Goal: Task Accomplishment & Management: Complete application form

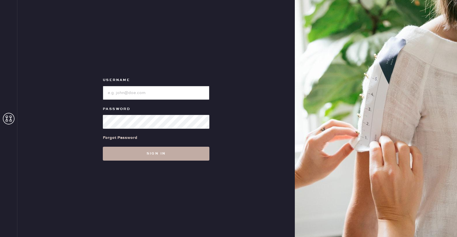
type input "reformationaventuramiami"
click at [142, 152] on button "Sign in" at bounding box center [156, 154] width 107 height 14
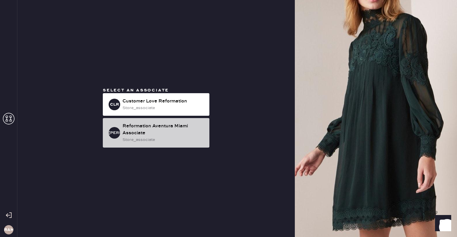
click at [160, 131] on div "Reformation Aventura Miami Associate" at bounding box center [164, 130] width 82 height 14
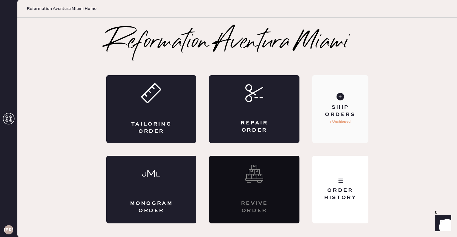
click at [337, 101] on div "Ship Orders 1 Unshipped" at bounding box center [340, 109] width 56 height 68
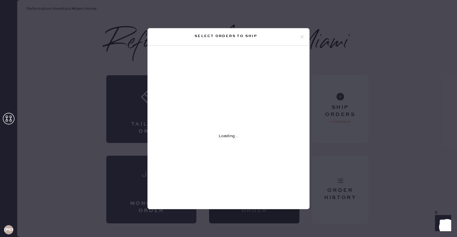
click at [300, 36] on icon at bounding box center [302, 36] width 5 height 5
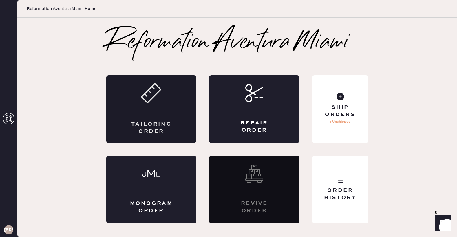
click at [144, 110] on div "Tailoring Order" at bounding box center [151, 109] width 90 height 68
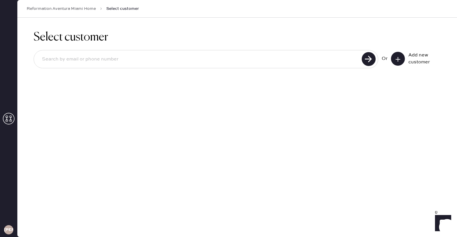
click at [317, 62] on input at bounding box center [198, 59] width 323 height 13
type input "3058987994"
click at [366, 60] on use at bounding box center [369, 59] width 14 height 14
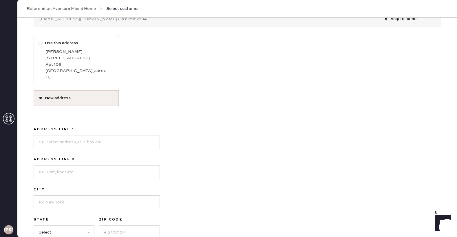
scroll to position [75, 0]
click at [93, 143] on input at bounding box center [97, 141] width 126 height 14
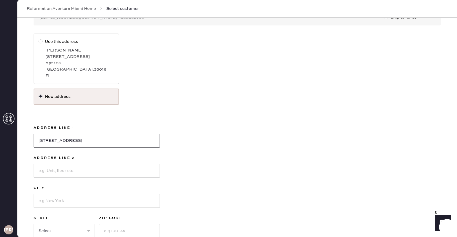
type input "[STREET_ADDRESS]"
click at [80, 171] on input at bounding box center [97, 171] width 126 height 14
type input "Apt 259"
click at [80, 200] on input at bounding box center [97, 201] width 126 height 14
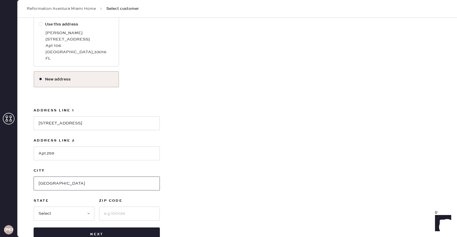
type input "[GEOGRAPHIC_DATA]"
click at [83, 210] on select "Select AK AL AR AZ CA CO CT [GEOGRAPHIC_DATA] DE FL [GEOGRAPHIC_DATA] HI [GEOGR…" at bounding box center [64, 214] width 61 height 14
select select "FL"
click at [122, 213] on input at bounding box center [129, 214] width 61 height 14
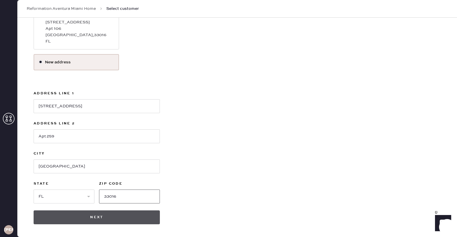
type input "33016"
click at [123, 216] on button "Next" at bounding box center [97, 218] width 126 height 14
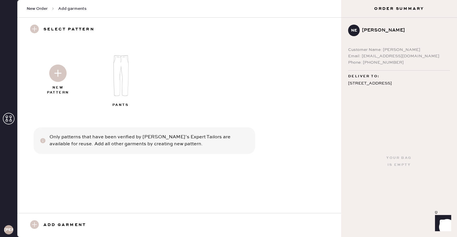
click at [125, 77] on img at bounding box center [121, 76] width 63 height 50
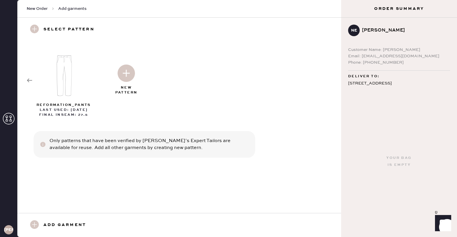
click at [130, 73] on img at bounding box center [126, 73] width 17 height 17
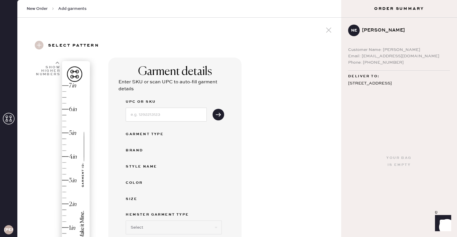
select select "4"
click at [178, 115] on input at bounding box center [166, 115] width 81 height 14
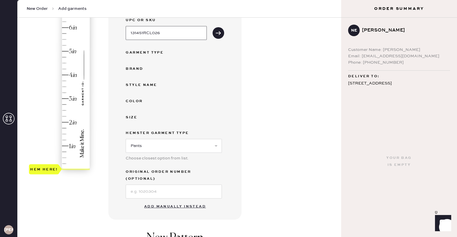
type input "131451RCL026"
type input "3"
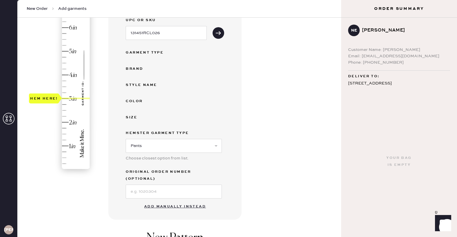
drag, startPoint x: 81, startPoint y: 165, endPoint x: 75, endPoint y: 98, distance: 67.8
click at [75, 98] on div "Hem here!" at bounding box center [60, 86] width 62 height 171
click at [220, 32] on use "submit" at bounding box center [218, 33] width 5 height 4
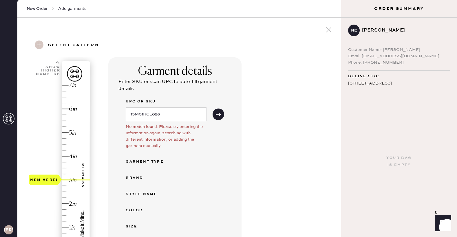
scroll to position [154, 0]
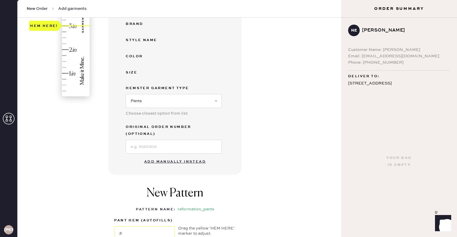
click at [196, 156] on button "Add manually instead" at bounding box center [175, 162] width 69 height 12
select select "4"
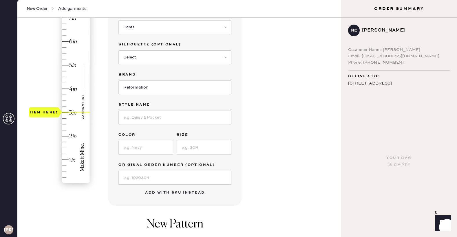
scroll to position [0, 0]
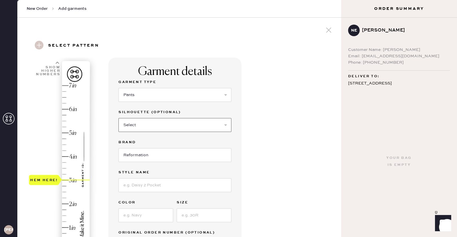
click at [166, 125] on select "Select Joggers Shorts Cropped Flare Boot Cut Straight Skinny Other" at bounding box center [175, 125] width 113 height 14
select select "other"
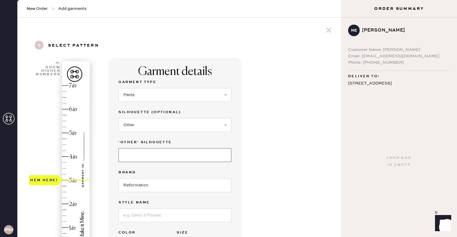
click at [147, 158] on input at bounding box center [175, 155] width 113 height 14
type input "Slouchy Wide"
click at [138, 194] on div "Garment Type Select Basic Skirt Jeans Leggings Pants Shorts Basic Sleeved Dress…" at bounding box center [175, 181] width 113 height 204
click at [146, 222] on input at bounding box center [175, 216] width 113 height 14
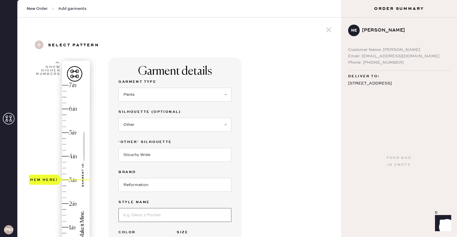
type input "[PERSON_NAME] Rise Slouchy Wide Leg Jeans"
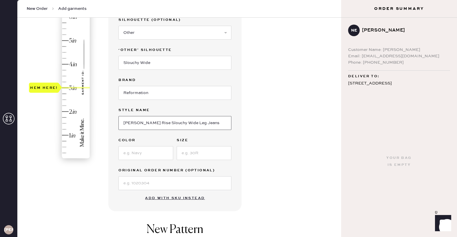
scroll to position [97, 0]
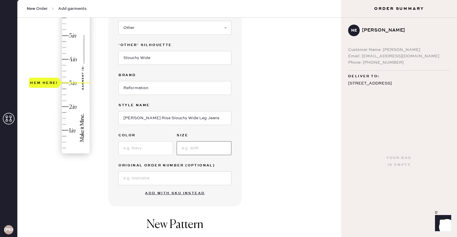
click at [201, 146] on input at bounding box center [204, 148] width 55 height 14
type input "26"
click at [150, 156] on div "Garment Type Select Basic Skirt Jeans Leggings Pants Shorts Basic Sleeved Dress…" at bounding box center [175, 83] width 113 height 204
click at [145, 147] on input at bounding box center [146, 148] width 55 height 14
type input "CLEARLY"
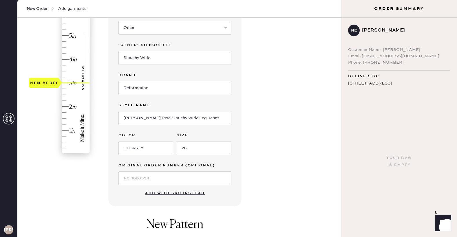
click at [142, 137] on label "Color" at bounding box center [146, 135] width 55 height 7
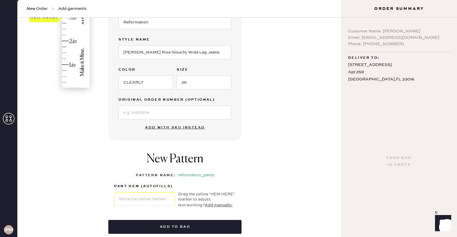
scroll to position [25, 0]
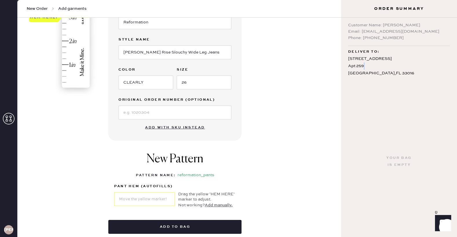
drag, startPoint x: 347, startPoint y: 73, endPoint x: 393, endPoint y: 70, distance: 46.2
click at [393, 70] on div "NE [PERSON_NAME] Customer Name: [PERSON_NAME] Email: [EMAIL_ADDRESS][DOMAIN_NAM…" at bounding box center [399, 52] width 116 height 69
drag, startPoint x: 401, startPoint y: 77, endPoint x: 376, endPoint y: 63, distance: 27.6
click at [376, 63] on div "[STREET_ADDRESS]" at bounding box center [399, 66] width 102 height 22
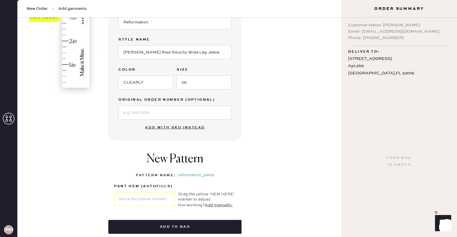
click at [370, 71] on div "[STREET_ADDRESS]" at bounding box center [399, 66] width 102 height 22
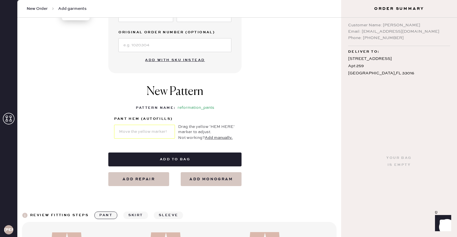
scroll to position [236, 0]
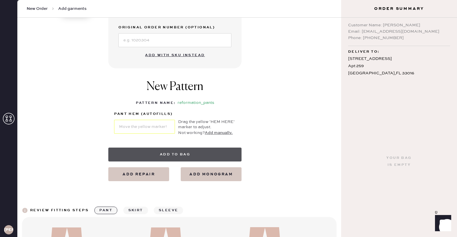
click at [146, 154] on button "Add to bag" at bounding box center [174, 155] width 133 height 14
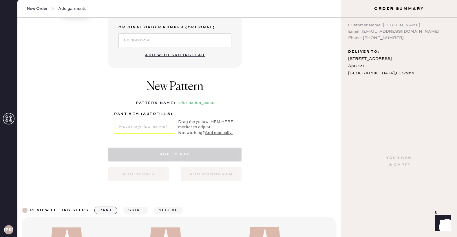
select select "4"
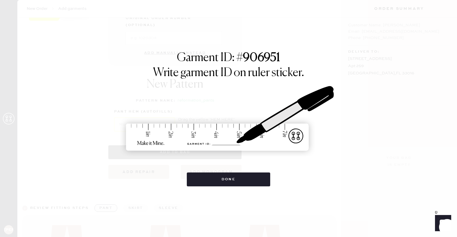
scroll to position [0, 0]
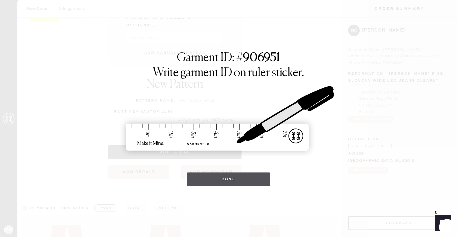
click at [237, 183] on button "Done" at bounding box center [229, 180] width 84 height 14
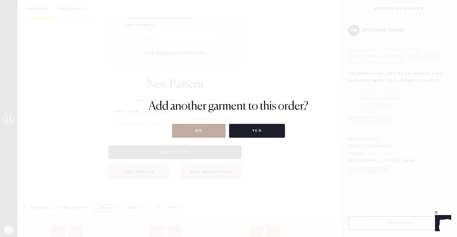
click at [210, 132] on button "No" at bounding box center [199, 131] width 54 height 14
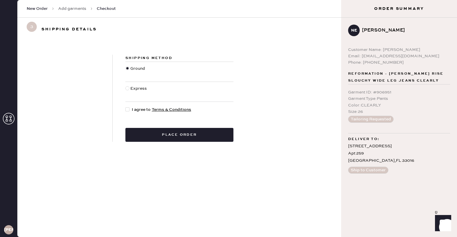
click at [128, 110] on div at bounding box center [127, 110] width 4 height 4
click at [126, 107] on input "I agree to Terms & Conditions" at bounding box center [125, 107] width 0 height 0
checkbox input "true"
click at [180, 132] on button "Place order" at bounding box center [179, 135] width 108 height 14
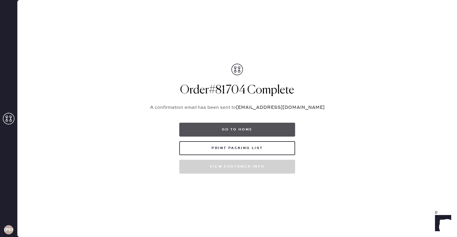
click at [259, 132] on button "Go to home" at bounding box center [237, 130] width 116 height 14
